Goal: Information Seeking & Learning: Compare options

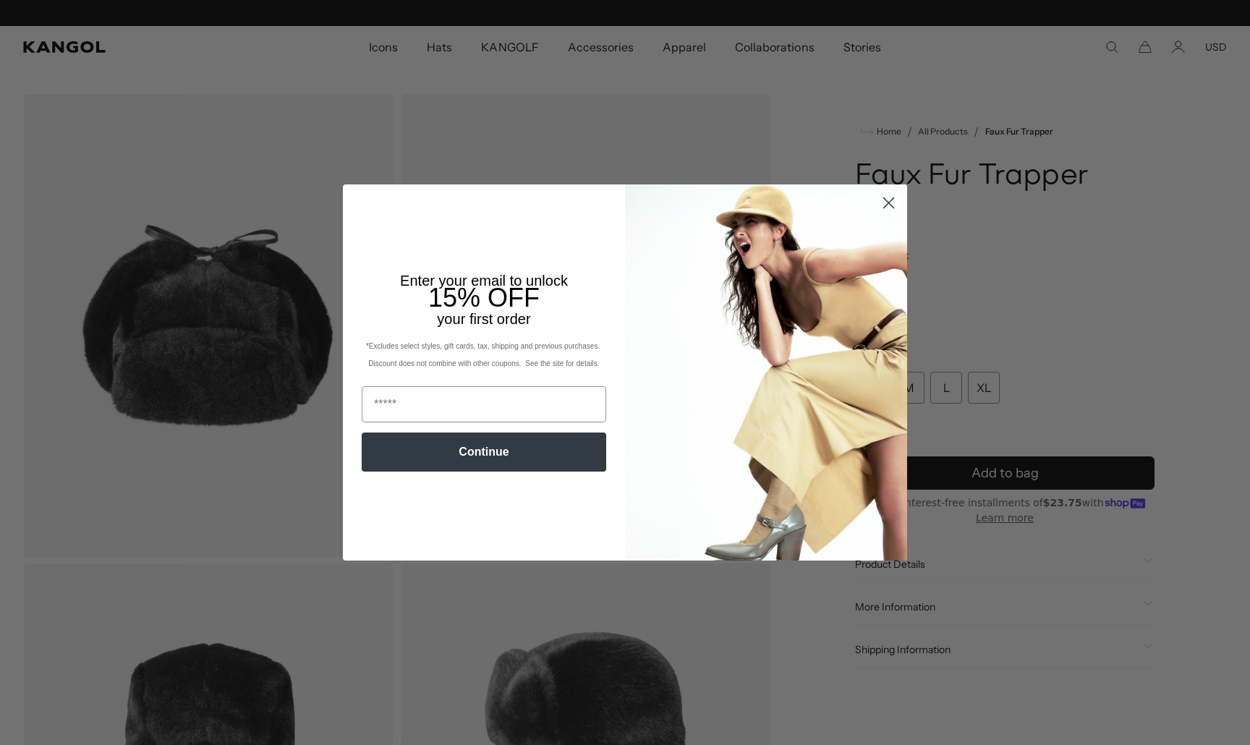
scroll to position [0, 298]
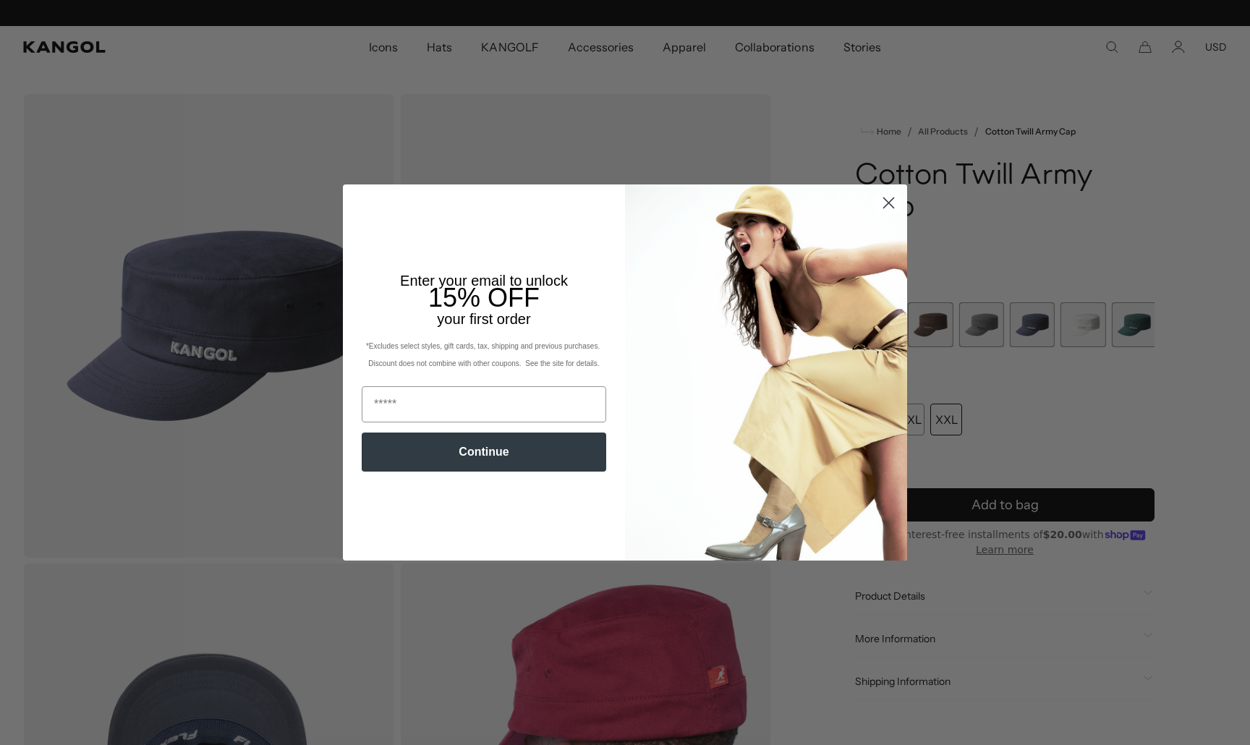
scroll to position [0, 298]
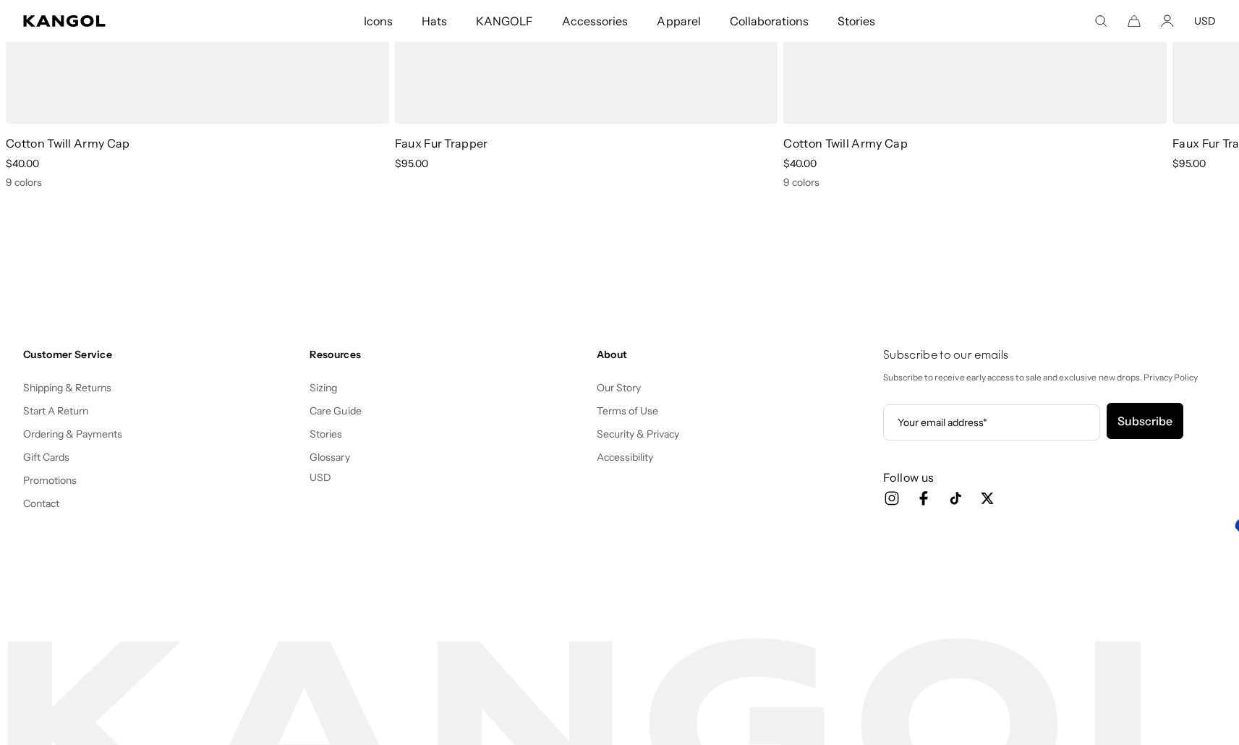
scroll to position [0, 298]
